Goal: Task Accomplishment & Management: Use online tool/utility

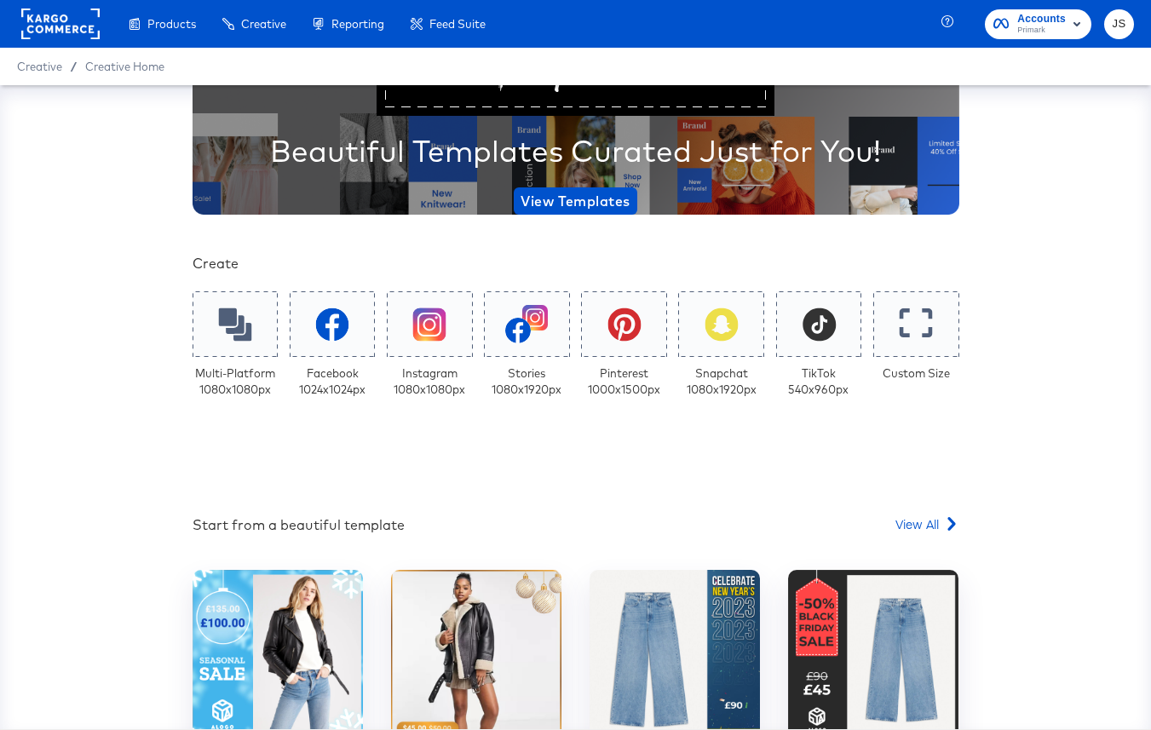
scroll to position [158, 0]
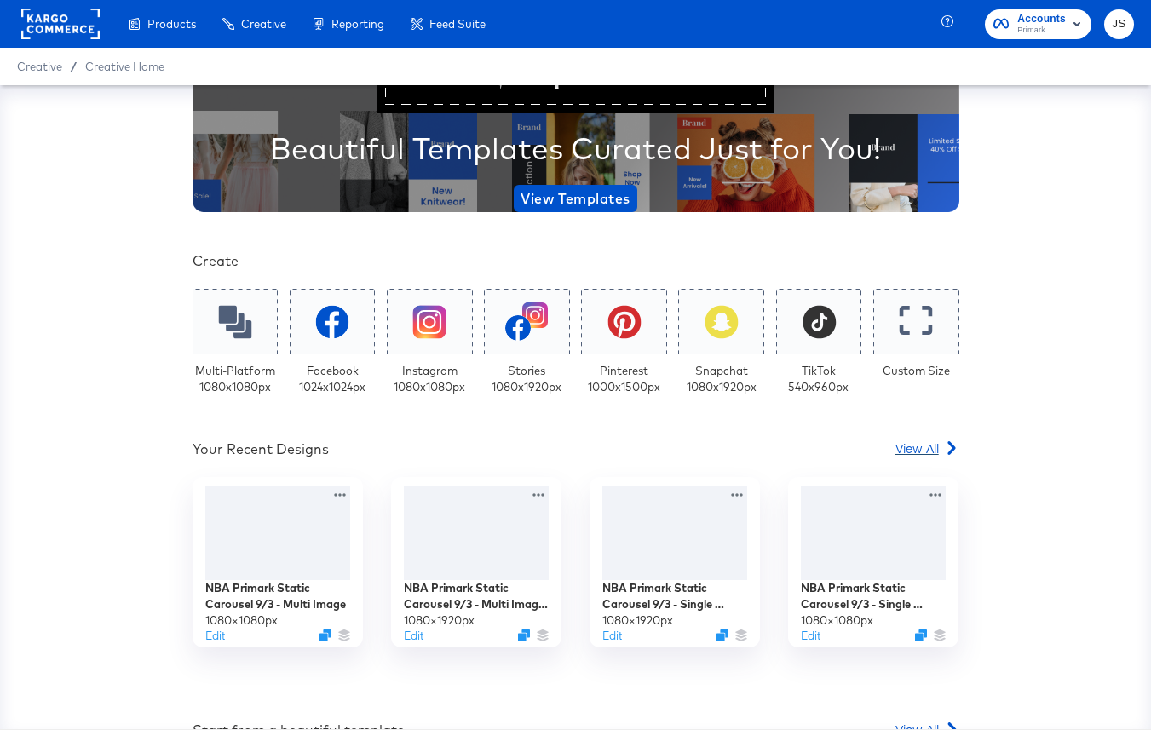
click at [930, 450] on span "View All" at bounding box center [916, 447] width 43 height 17
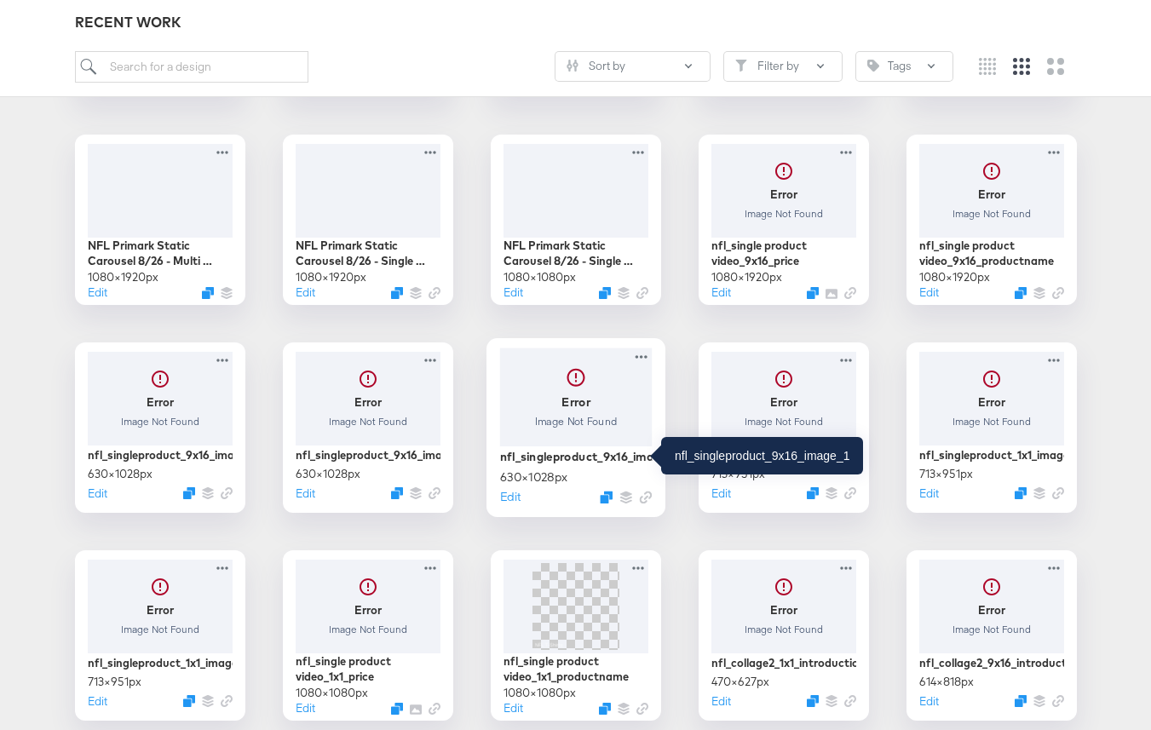
scroll to position [466, 0]
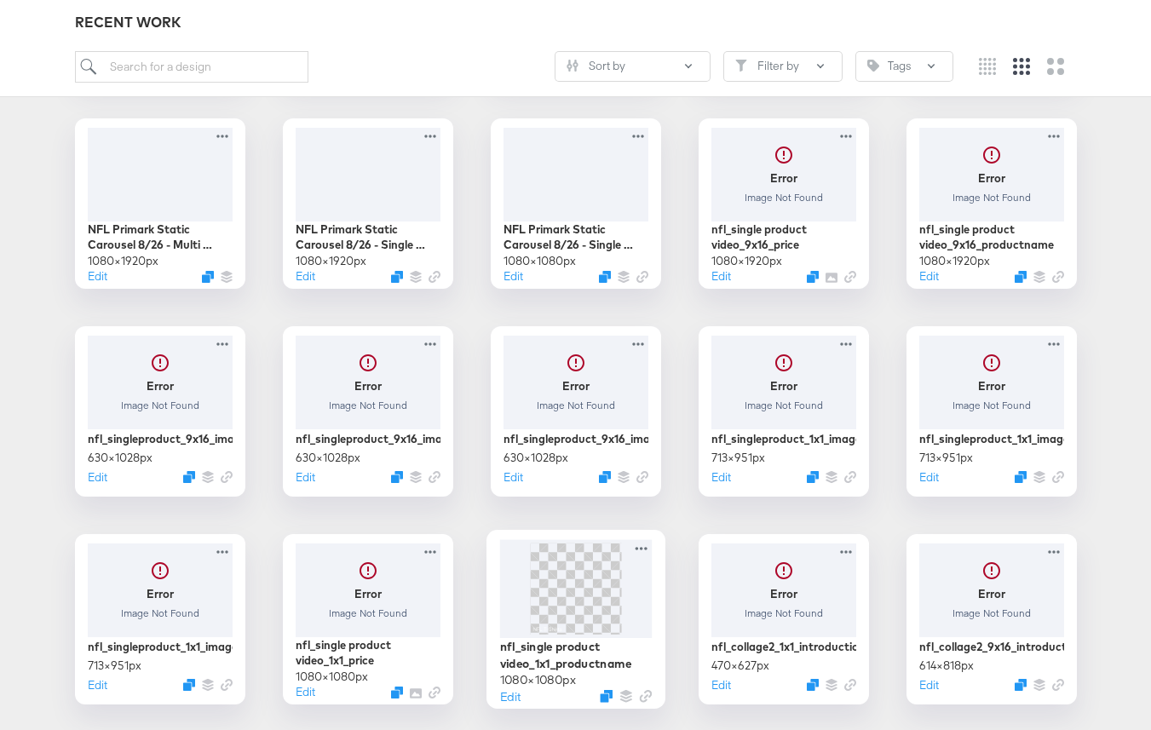
click at [603, 572] on img at bounding box center [575, 588] width 91 height 91
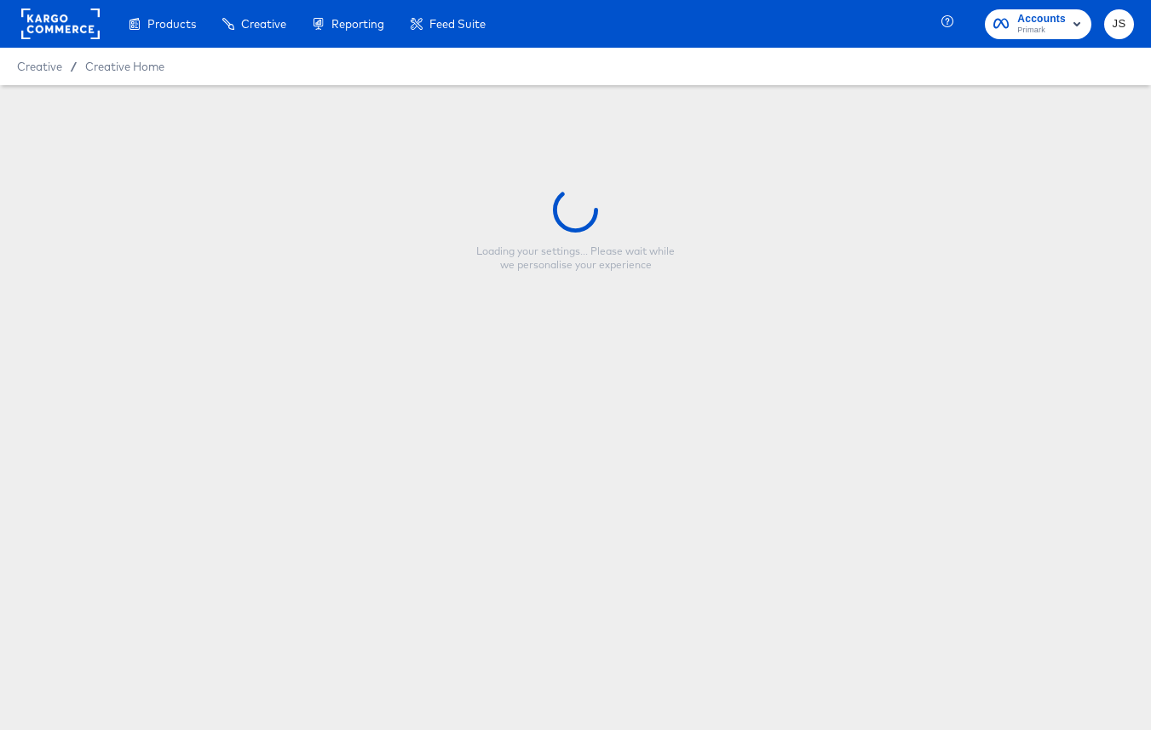
type input "nfl_single product video_1x1_productname"
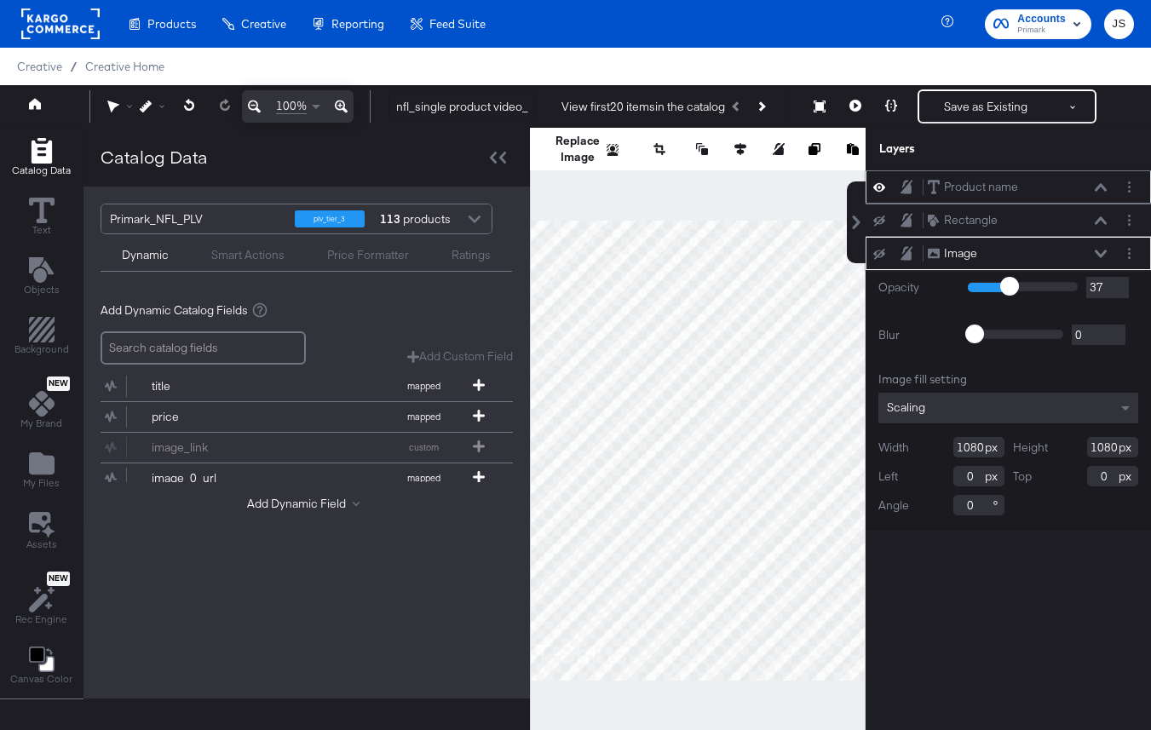
click at [1099, 184] on icon at bounding box center [1100, 187] width 12 height 9
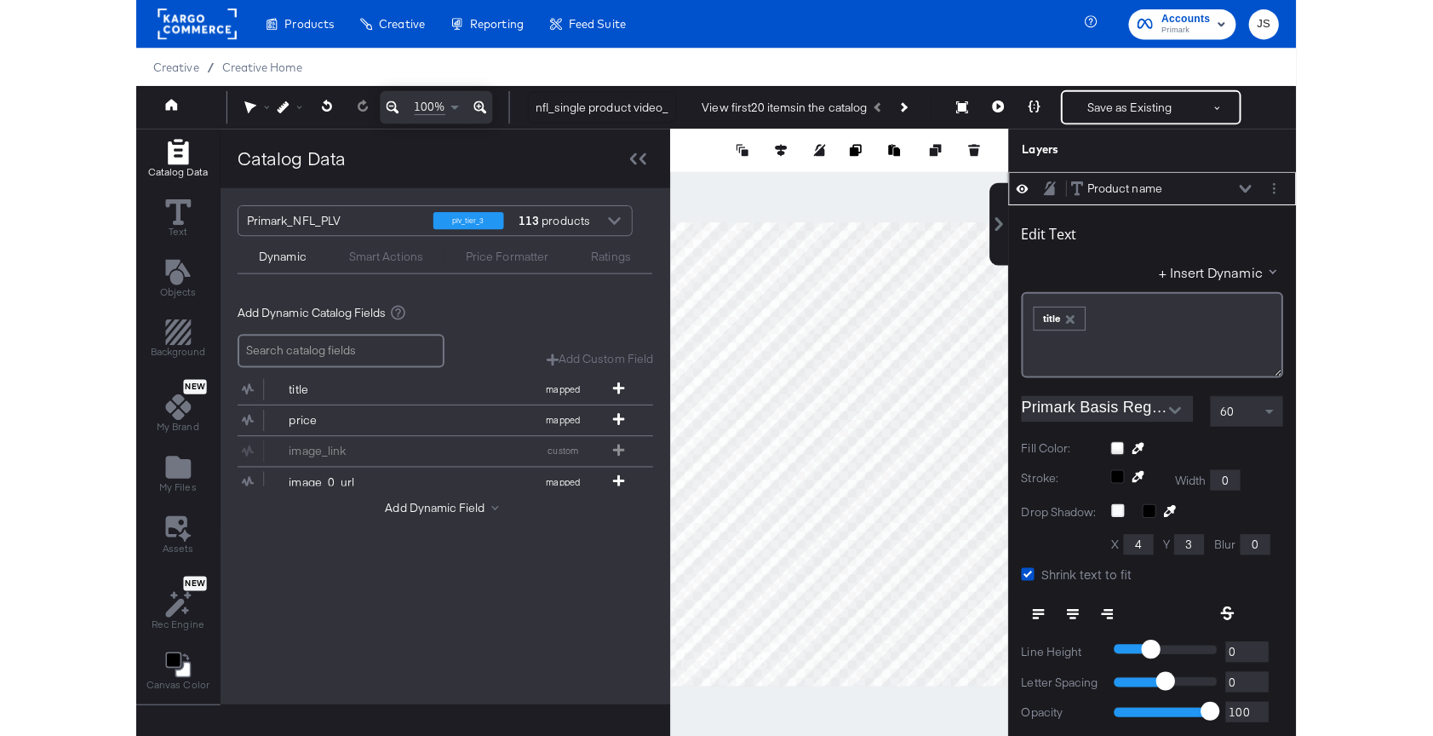
scroll to position [17, 0]
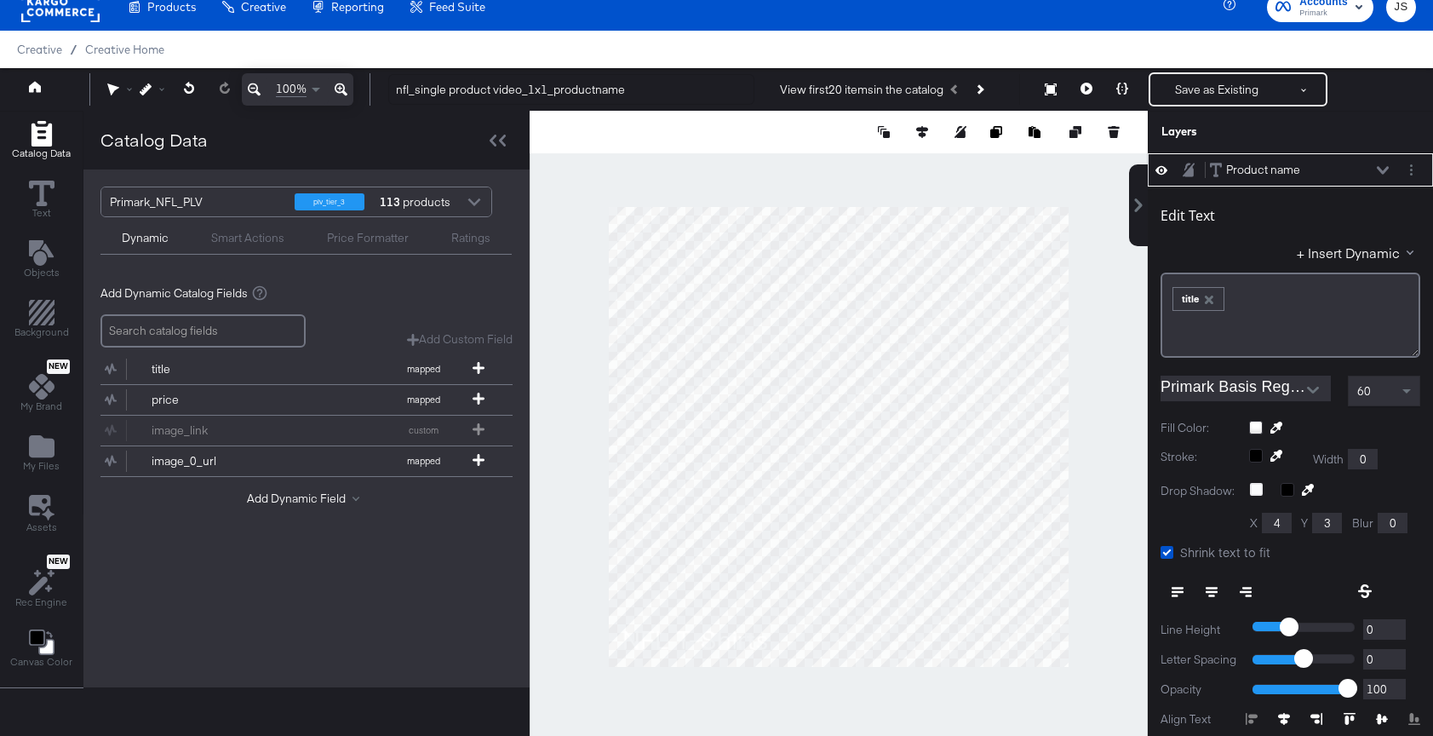
click at [617, 31] on div "Creative / Creative Home" at bounding box center [716, 49] width 1433 height 37
